Goal: Transaction & Acquisition: Subscribe to service/newsletter

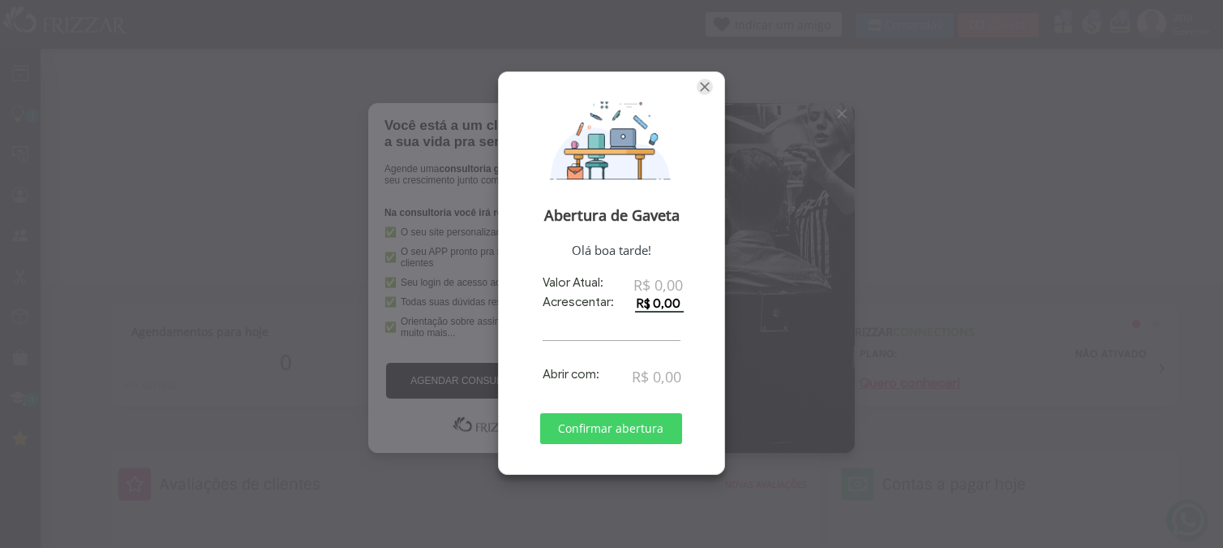
click at [701, 85] on span "Fechar" at bounding box center [705, 87] width 16 height 16
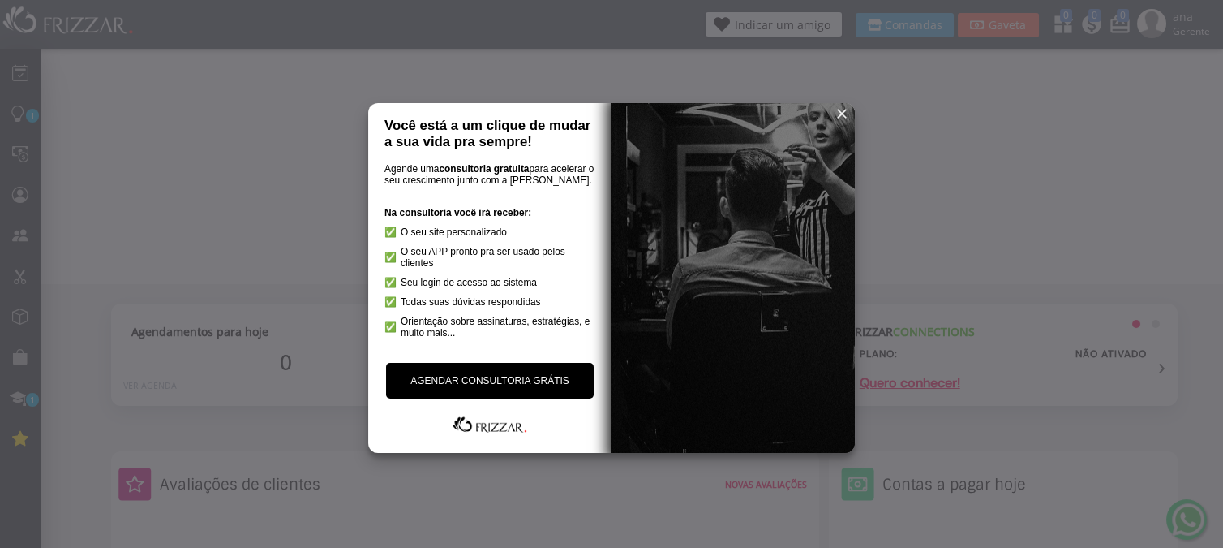
click at [842, 110] on span "reset" at bounding box center [842, 113] width 16 height 16
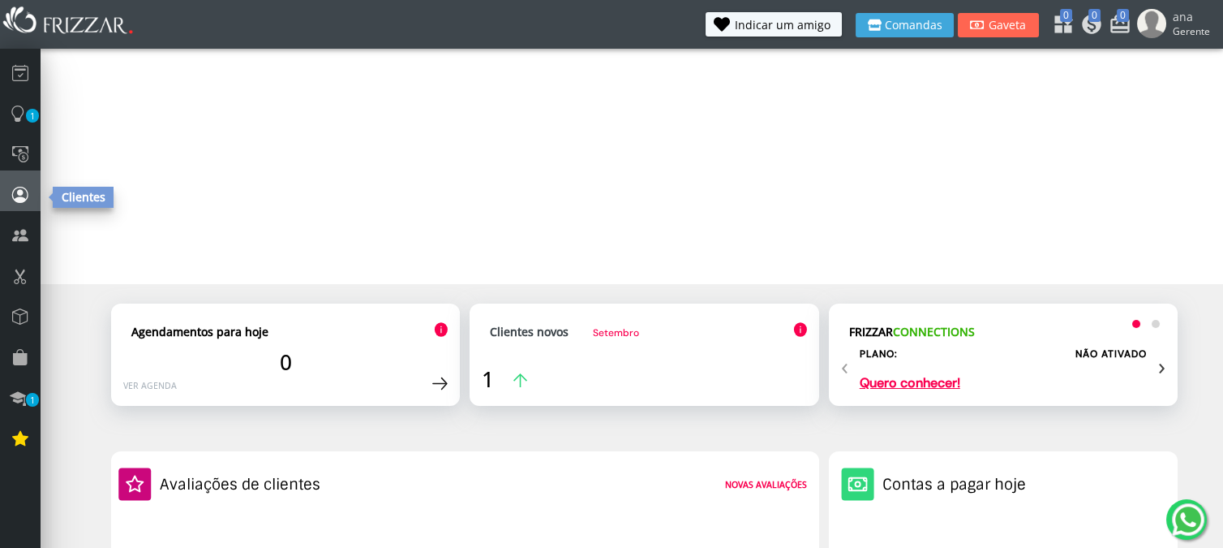
click at [21, 198] on icon at bounding box center [20, 194] width 16 height 22
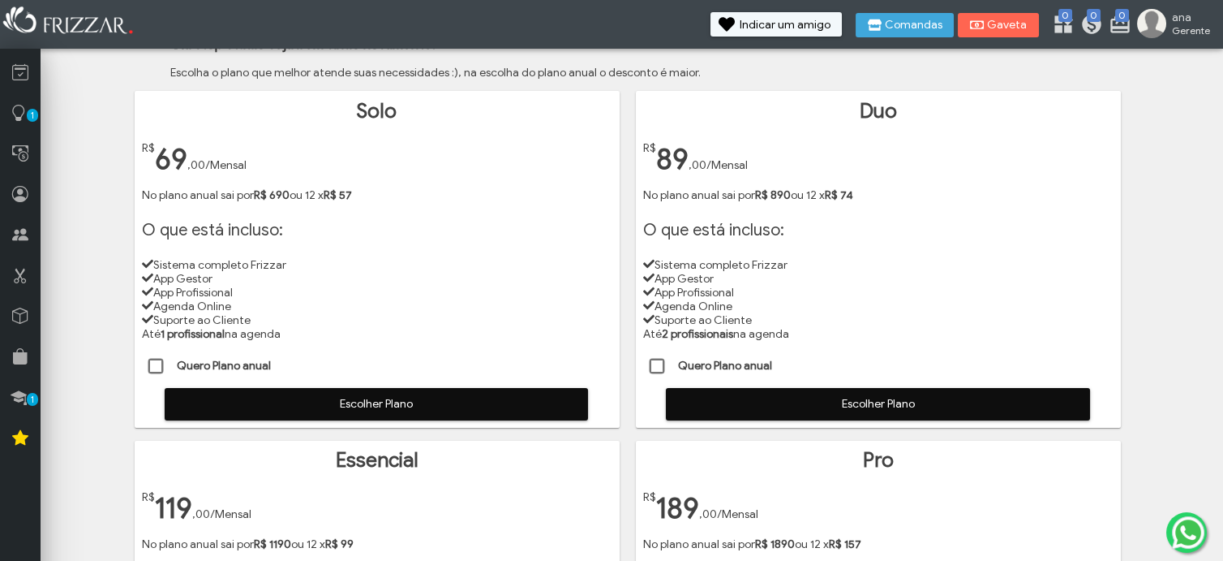
scroll to position [90, 0]
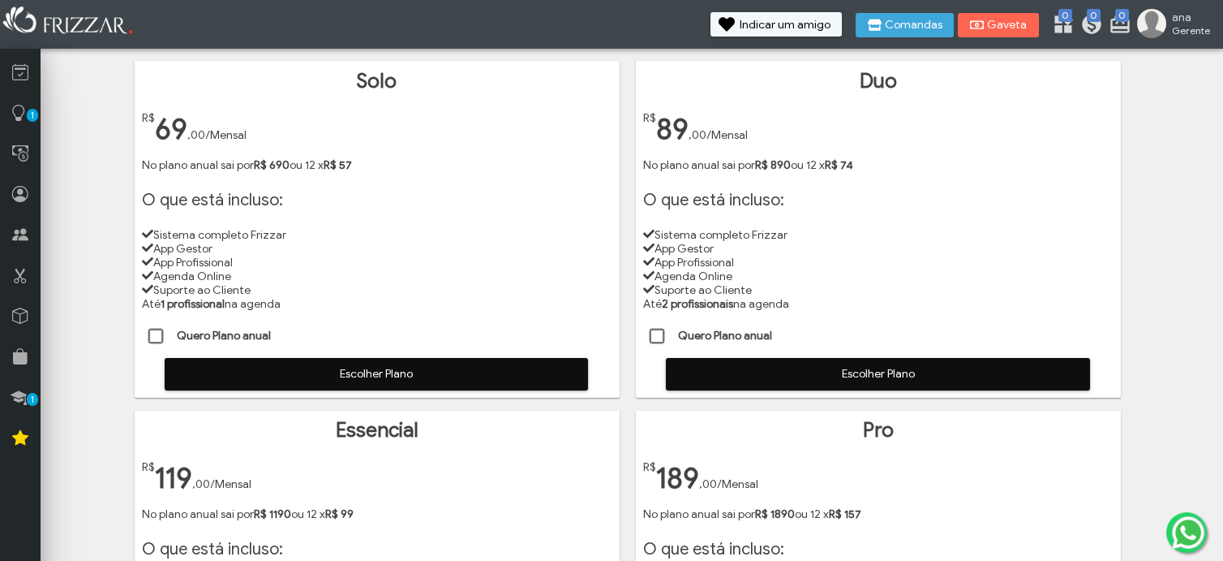
click at [843, 375] on span "Escolher Plano" at bounding box center [877, 374] width 401 height 24
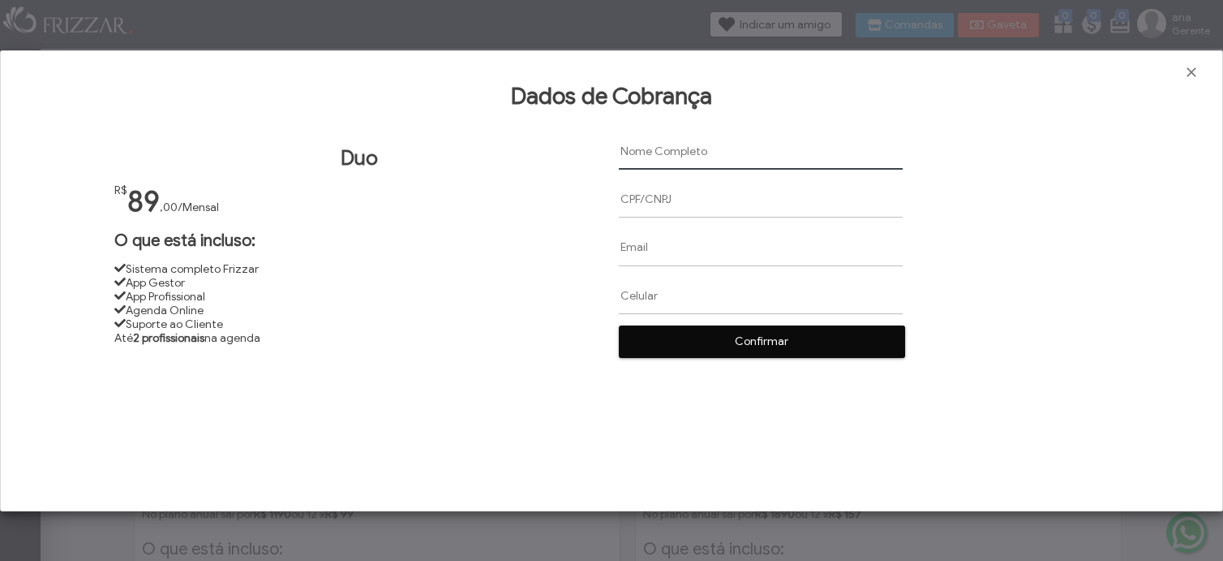
click at [642, 154] on input "text" at bounding box center [761, 151] width 284 height 37
paste input "Ana Paula Moreira"
type input "Ana Paula Moreira"
click at [642, 197] on input "text" at bounding box center [761, 199] width 284 height 37
paste input "12826015630"
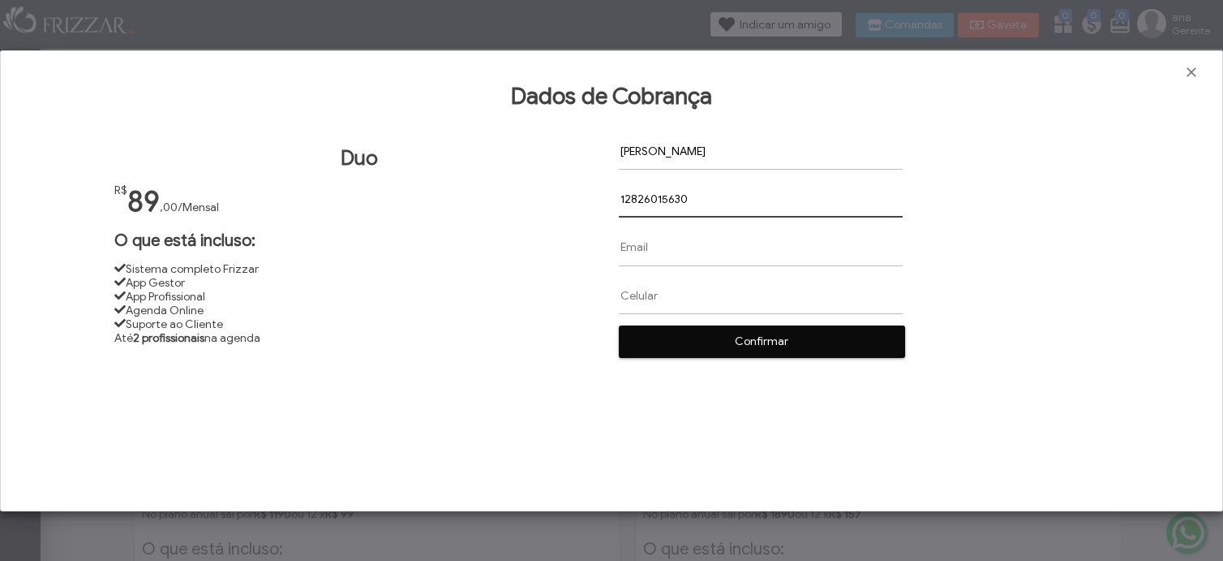
type input "12826015630"
click at [634, 248] on input "text" at bounding box center [761, 247] width 284 height 37
paste input "anapaulamoreira94@hotmail.com"
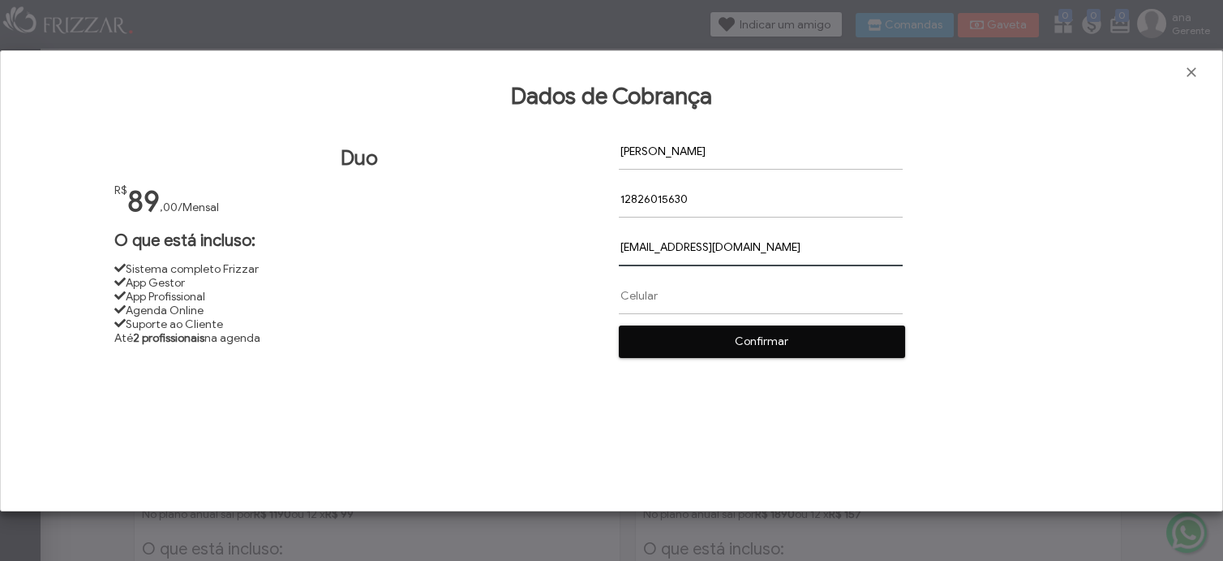
type input "anapaulamoreira94@hotmail.com"
paste input "(31) 9 9425-9402"
type input "(31) 9 9425-9402"
click at [771, 343] on span "Confirmar" at bounding box center [761, 341] width 263 height 24
